Goal: Task Accomplishment & Management: Use online tool/utility

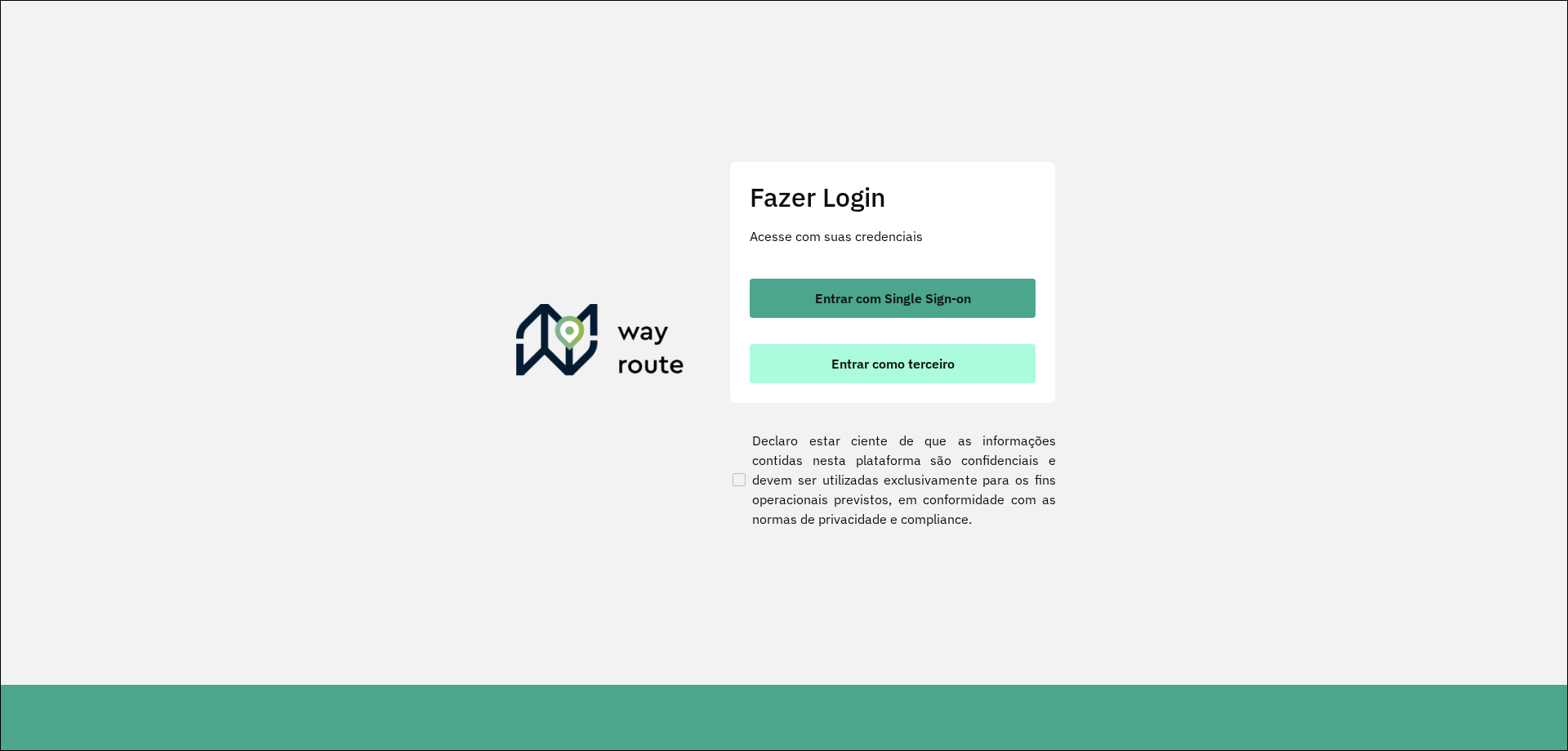
click at [894, 363] on span "Entrar como terceiro" at bounding box center [893, 363] width 123 height 13
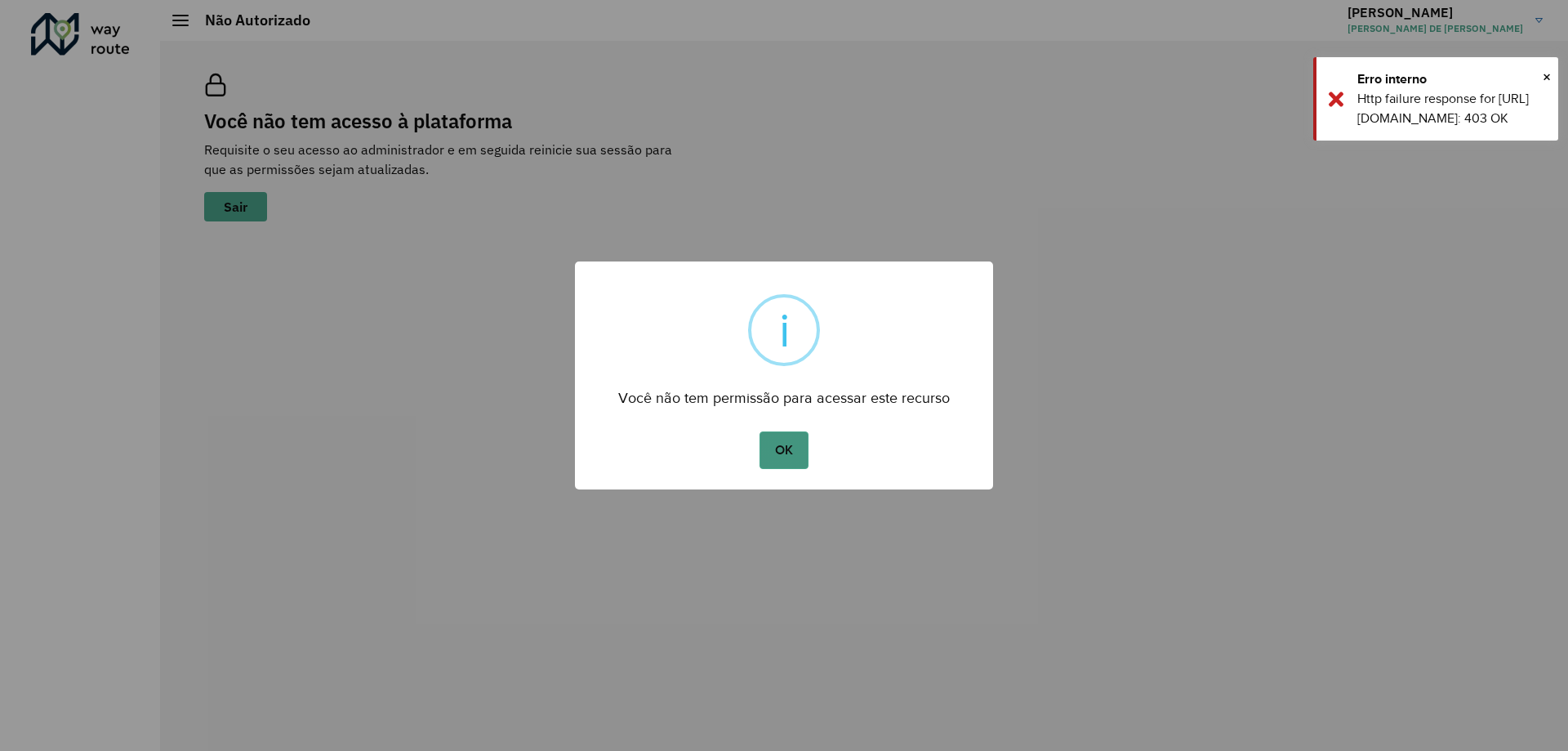
click at [782, 452] on button "OK" at bounding box center [784, 450] width 48 height 37
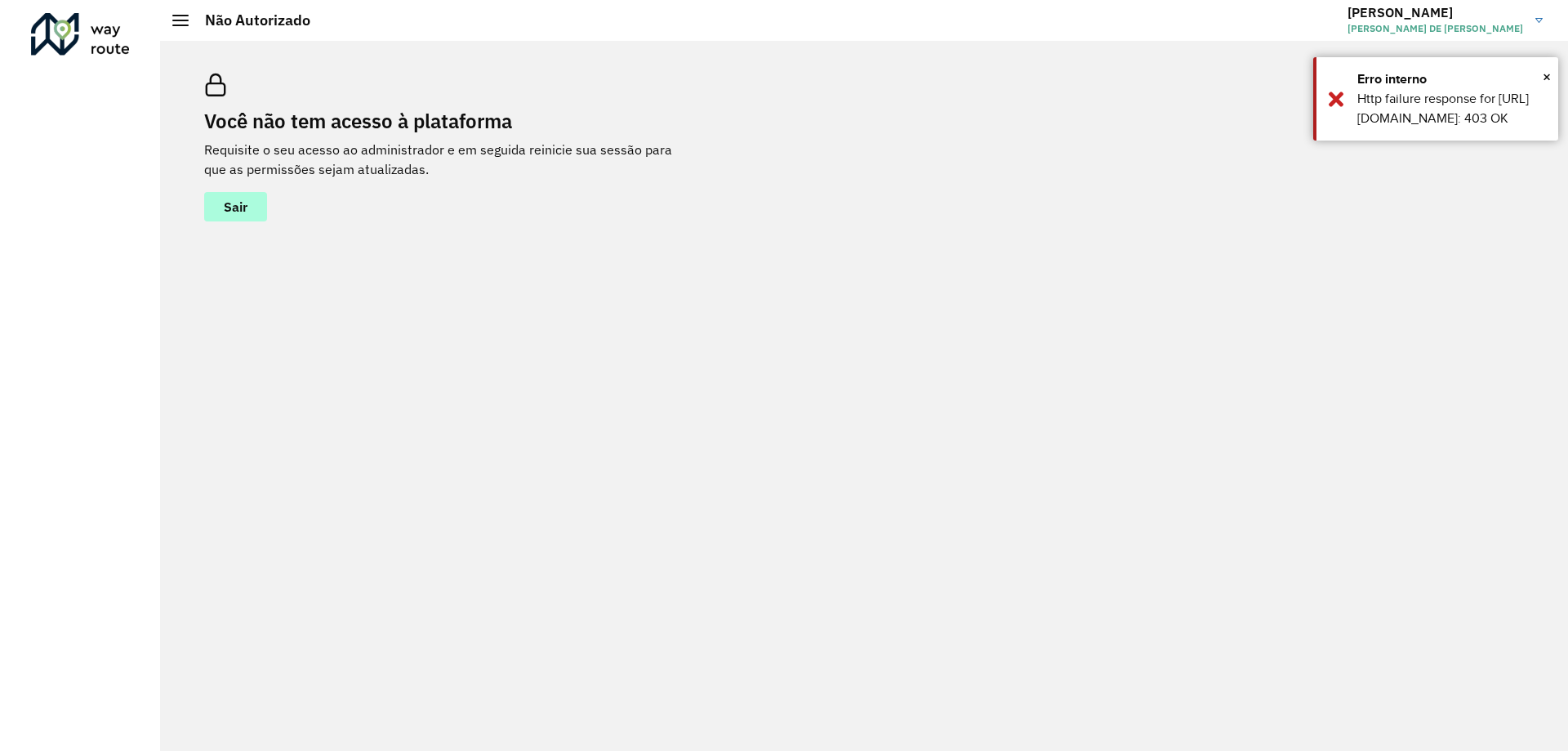
click at [233, 205] on span "Sair" at bounding box center [235, 206] width 24 height 13
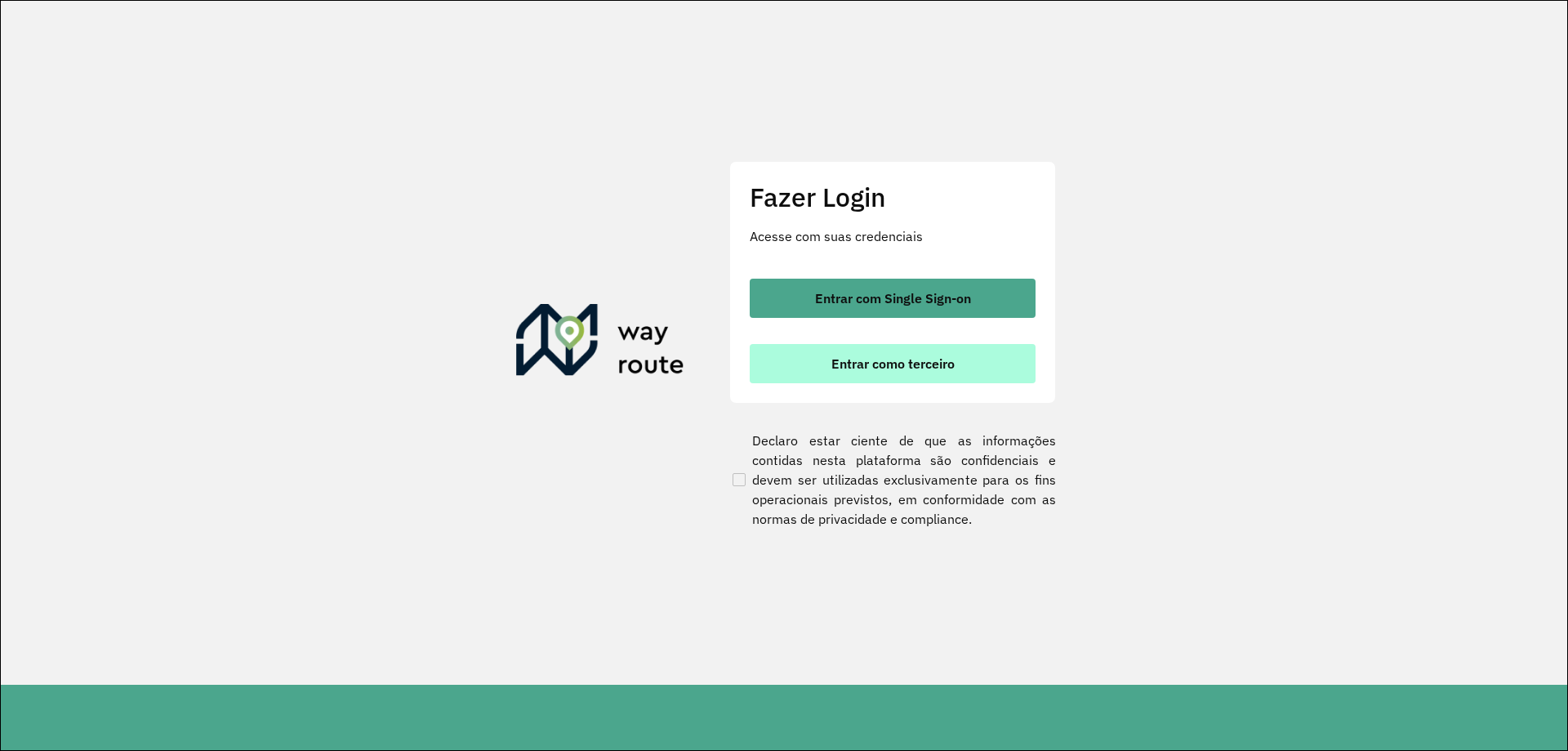
click at [899, 364] on span "Entrar como terceiro" at bounding box center [893, 363] width 123 height 13
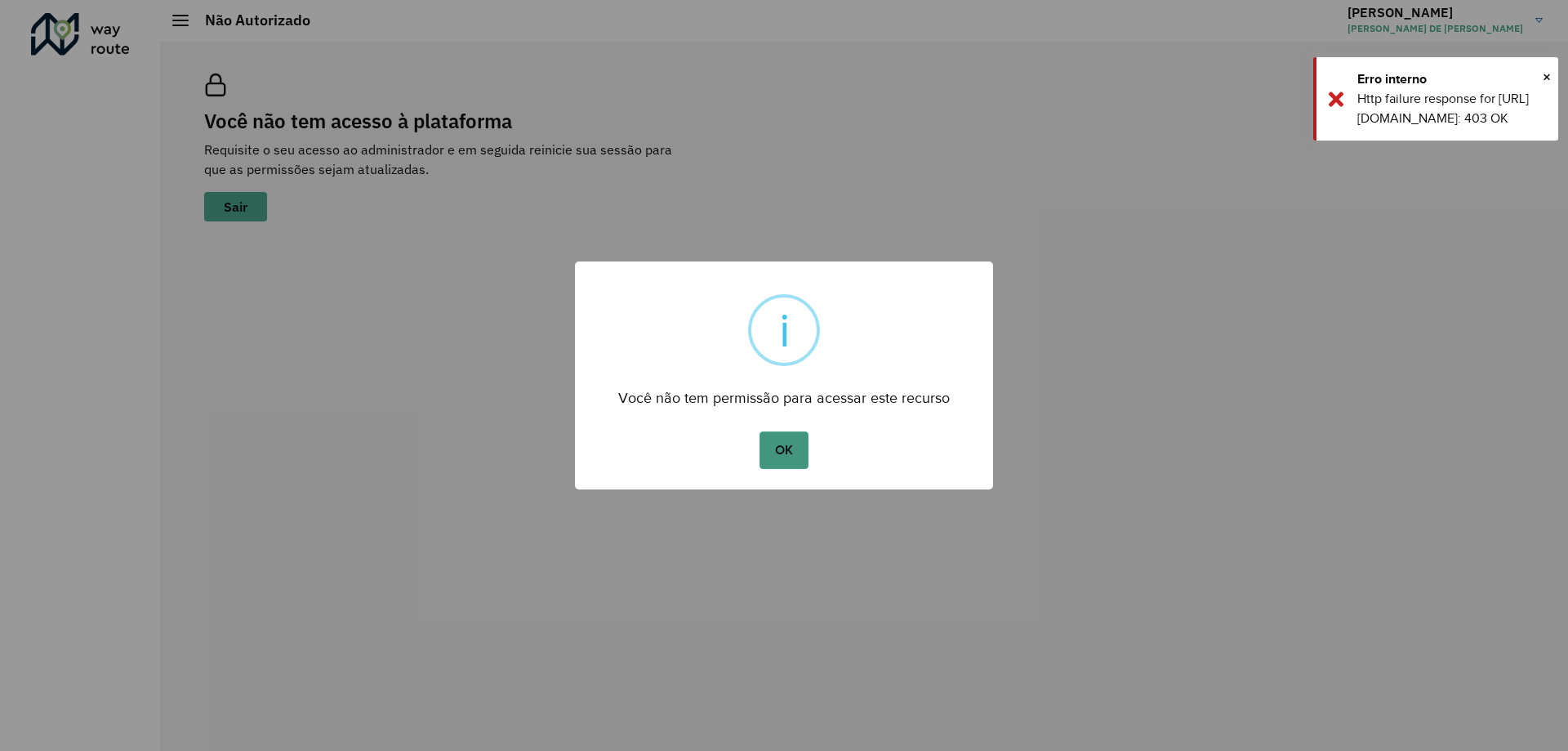
click at [788, 452] on button "OK" at bounding box center [784, 450] width 48 height 37
